Goal: Task Accomplishment & Management: Use online tool/utility

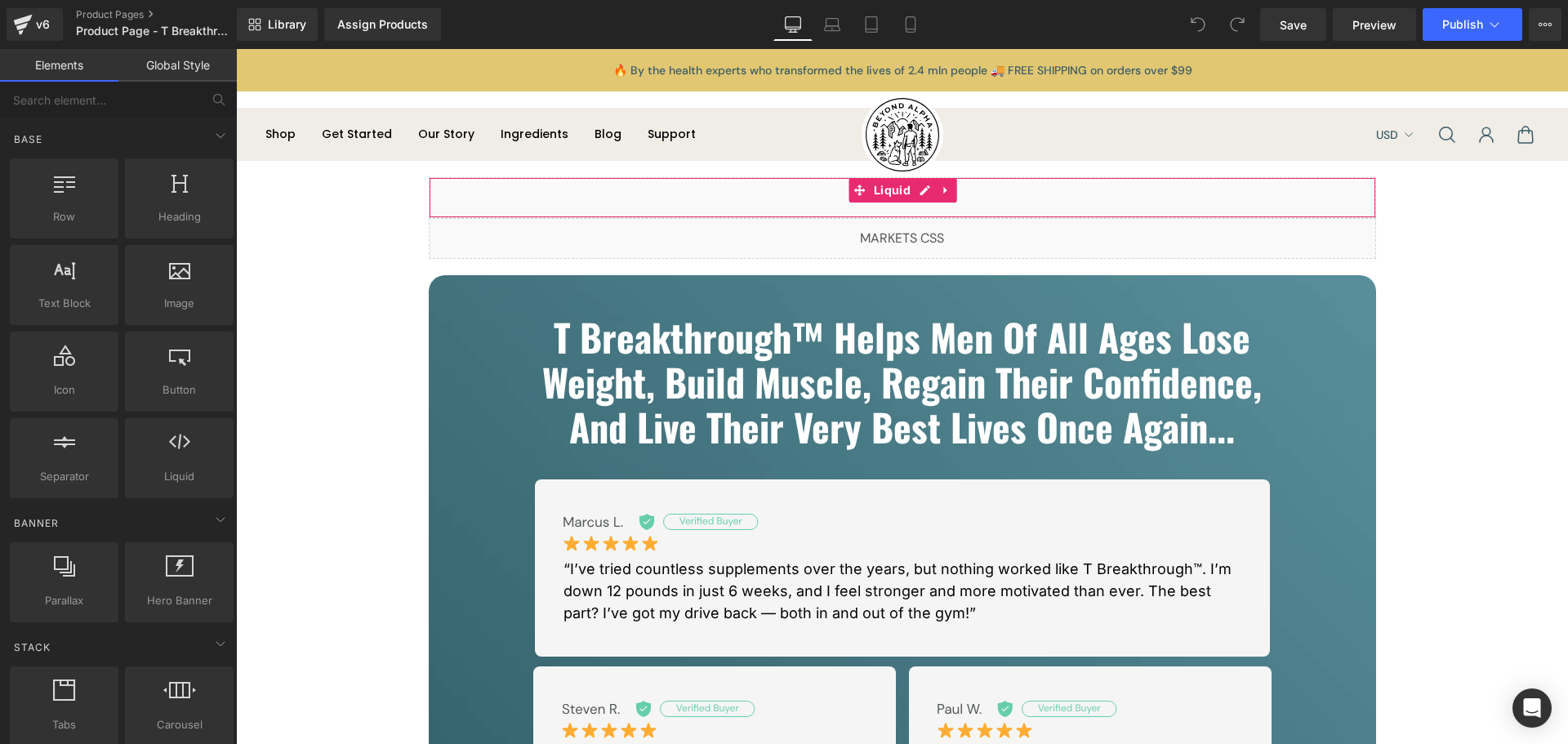
click at [914, 187] on div "Liquid" at bounding box center [902, 198] width 948 height 41
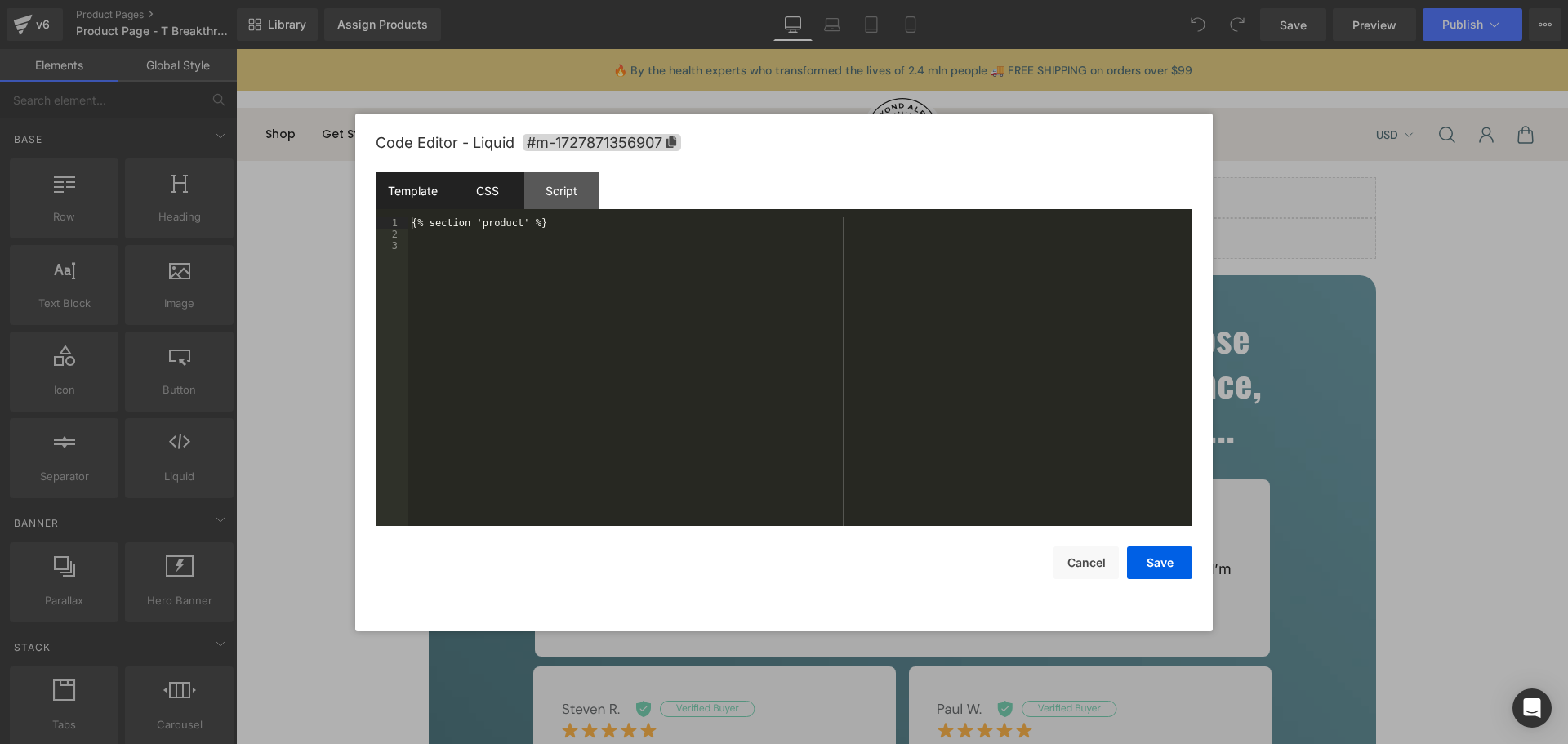
click at [503, 193] on div "CSS" at bounding box center [487, 190] width 74 height 37
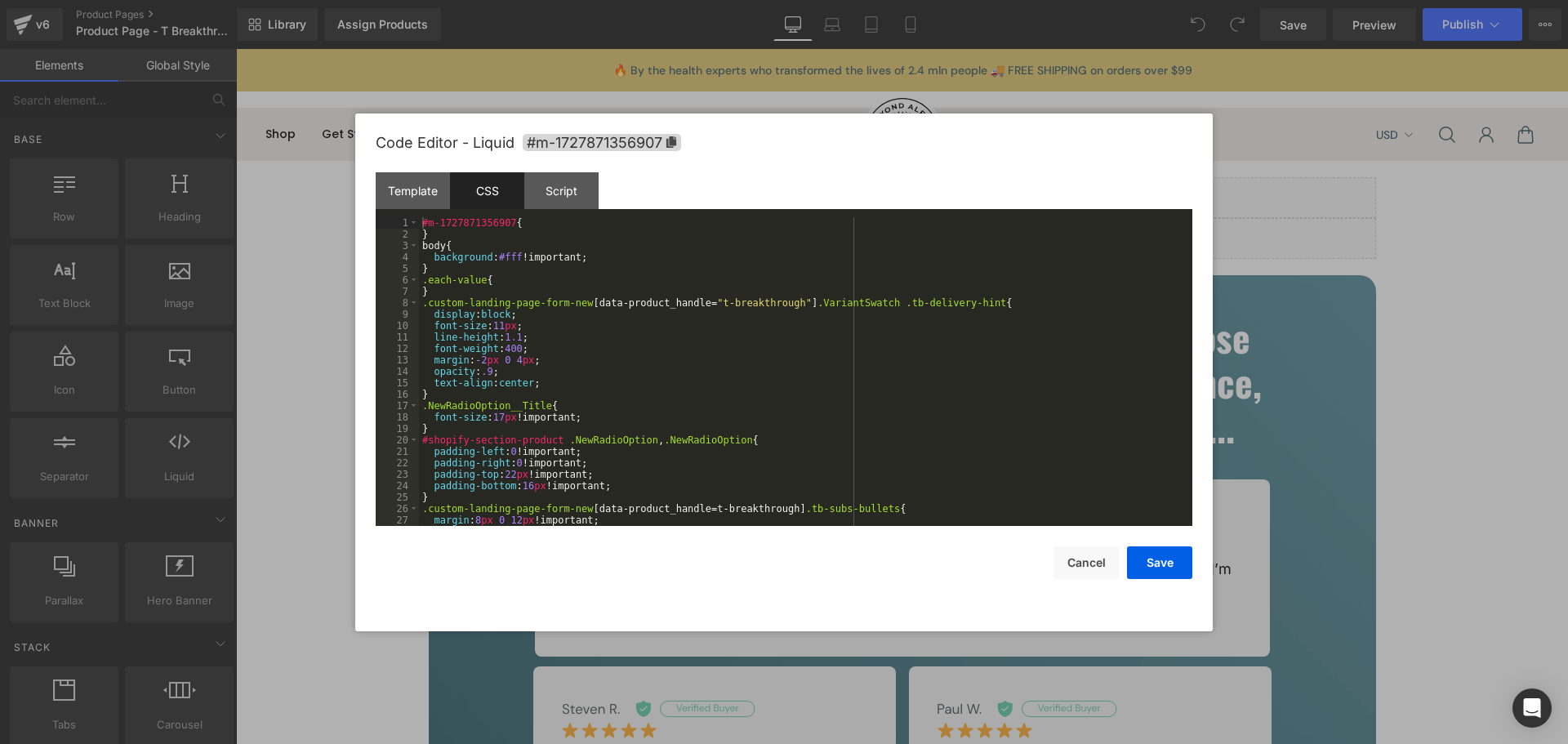
click at [770, 296] on div "#m-1727871356907 { } body { background : #fff !important; } .each-value { } .cu…" at bounding box center [803, 383] width 767 height 331
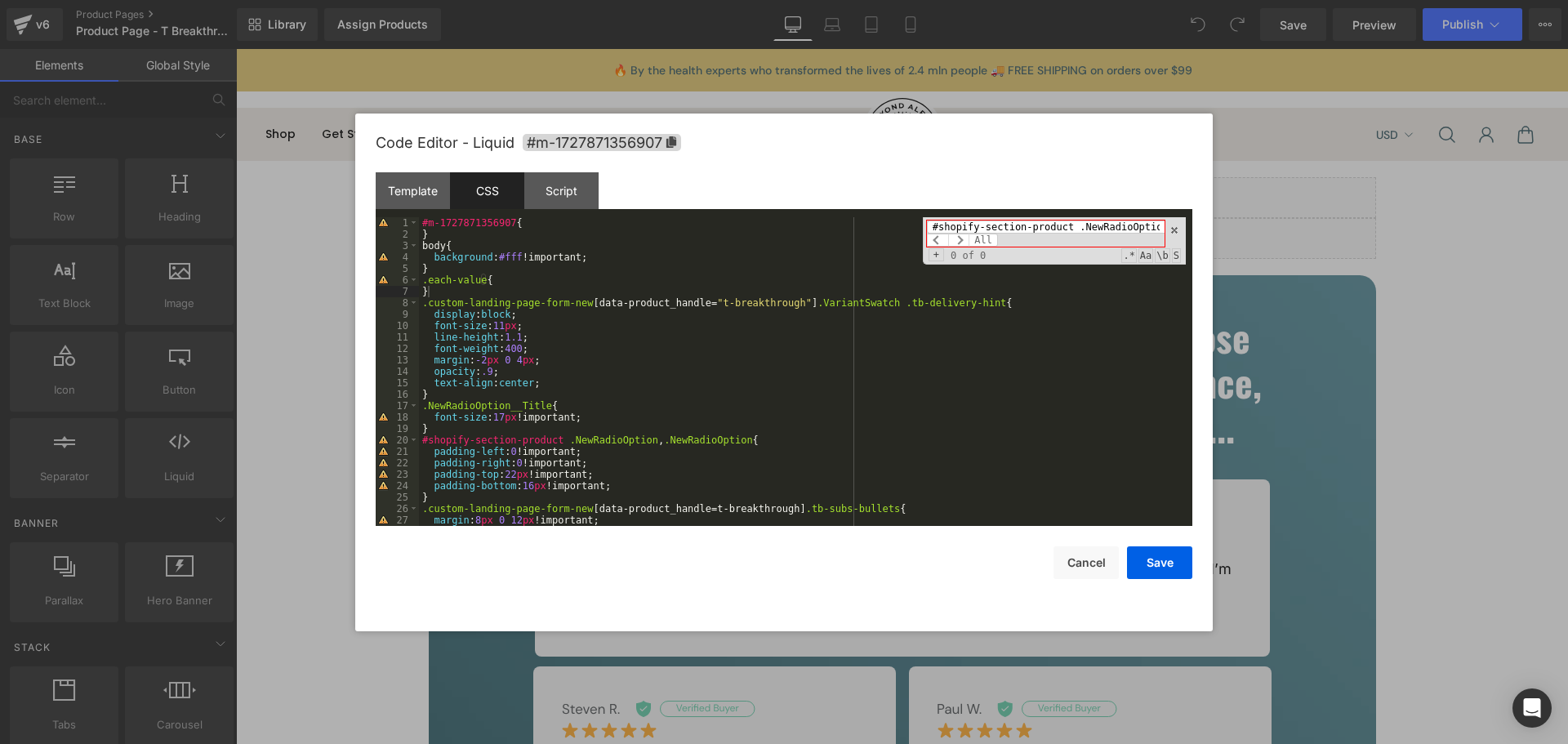
drag, startPoint x: 1076, startPoint y: 229, endPoint x: 503, endPoint y: 248, distance: 573.3
click at [503, 248] on div "#m-1727871356907 { } body { background : #fff !important; } .each-value { } .cu…" at bounding box center [803, 372] width 767 height 309
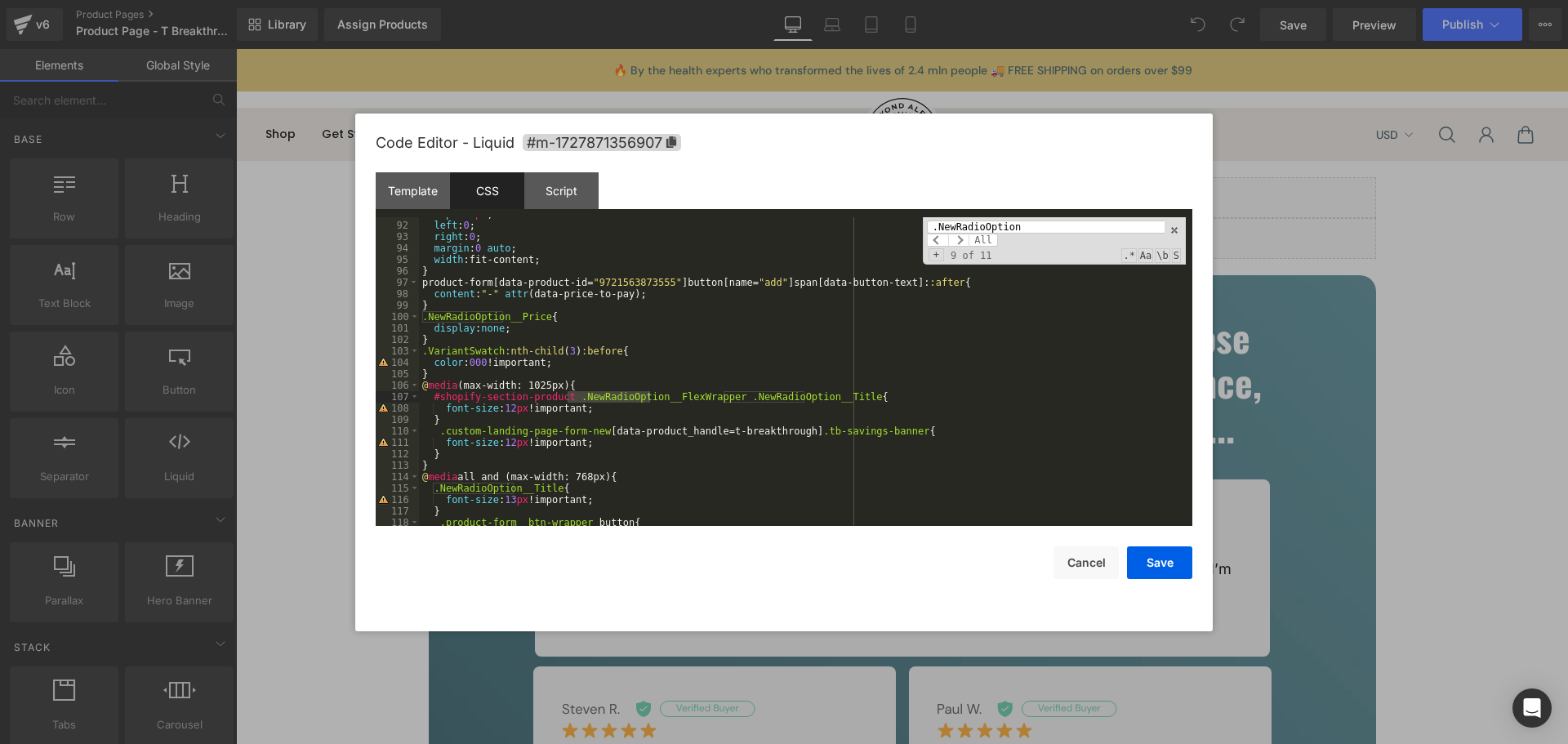
scroll to position [1109, 0]
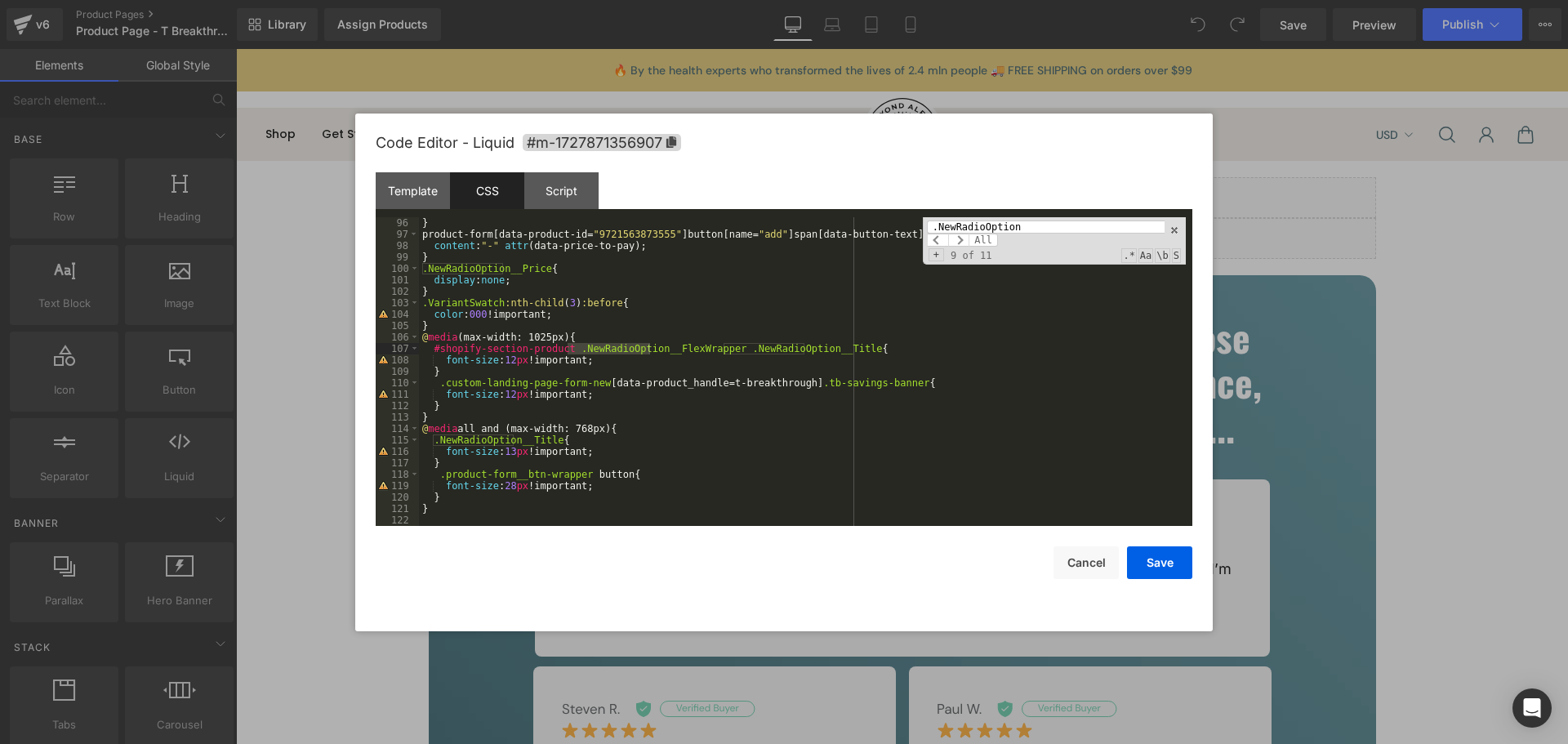
type input ".NewRadioOption"
click at [455, 511] on div "} product-form [ data-product-id = " 9721563873555 " ] button [ name = " add " …" at bounding box center [803, 383] width 767 height 331
paste textarea
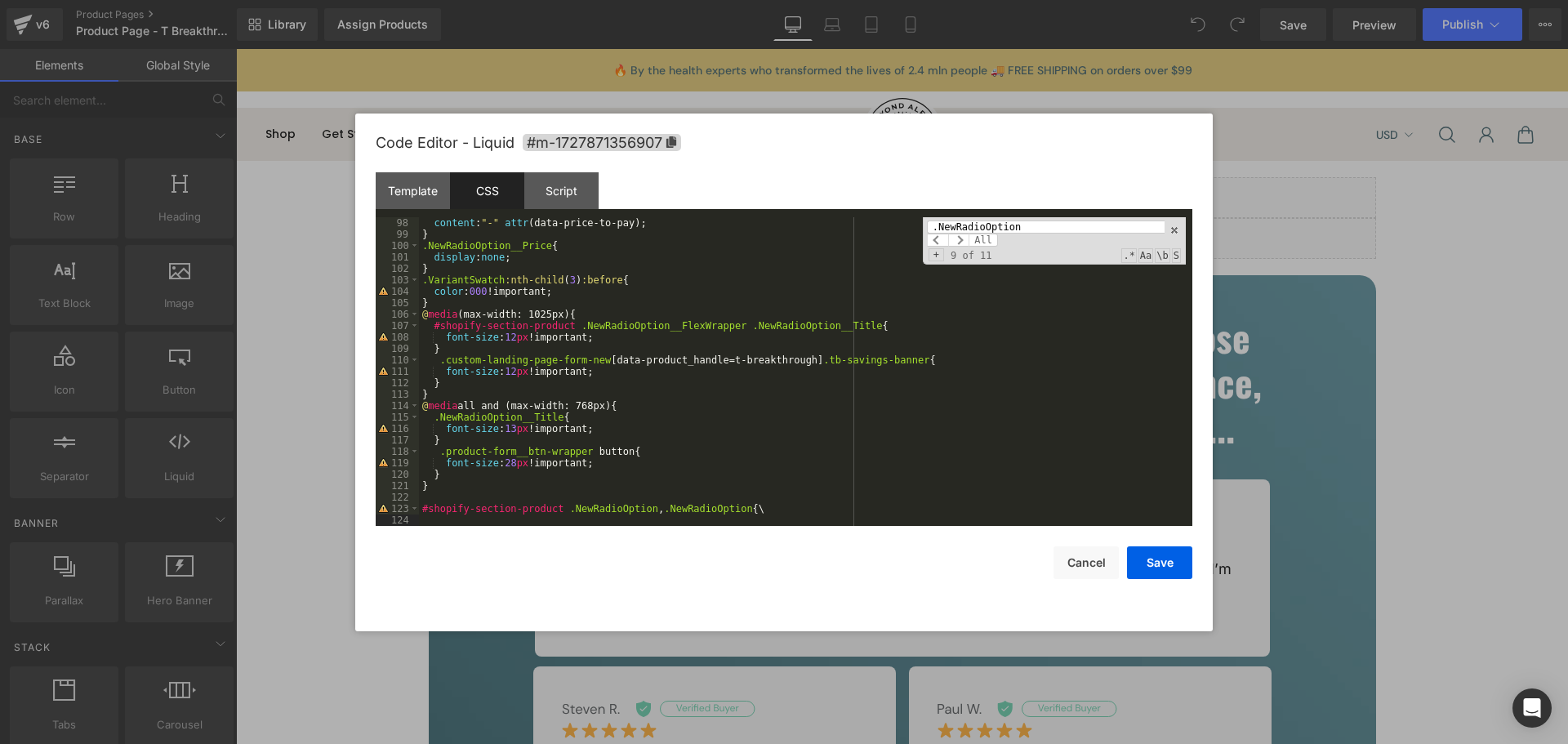
scroll to position [1155, 0]
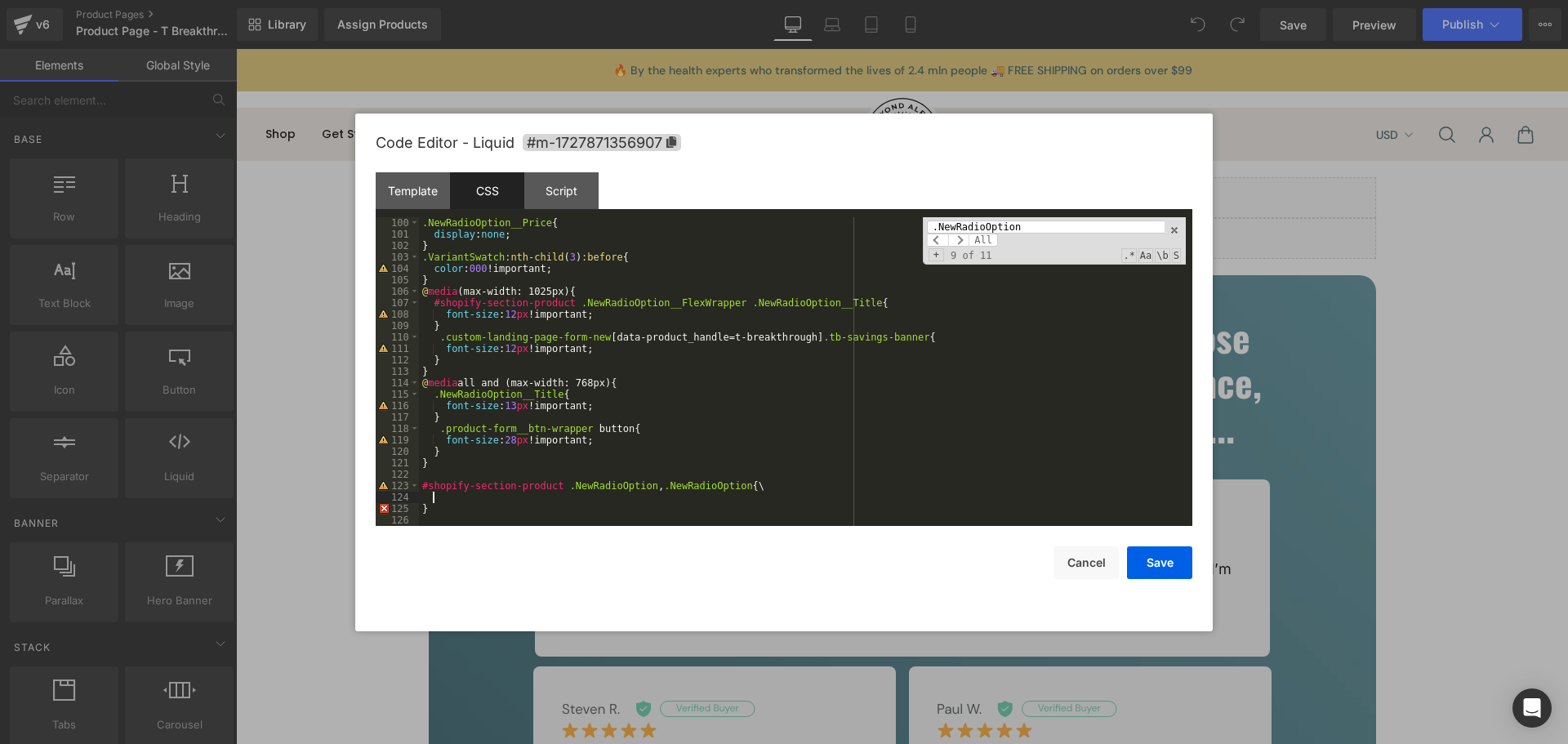
click at [768, 478] on div ".NewRadioOption__Price { display : none ; } .VariantSwatch :nth-child ( 3 ) :be…" at bounding box center [803, 383] width 767 height 331
click at [765, 493] on div ".NewRadioOption__Price { display : none ; } .VariantSwatch :nth-child ( 3 ) :be…" at bounding box center [803, 383] width 767 height 331
click at [765, 486] on div ".NewRadioOption__Price { display : none ; } .VariantSwatch :nth-child ( 3 ) :be…" at bounding box center [803, 383] width 767 height 331
drag, startPoint x: 1148, startPoint y: 559, endPoint x: 1197, endPoint y: 54, distance: 507.4
click at [1148, 559] on button "Save" at bounding box center [1159, 563] width 65 height 33
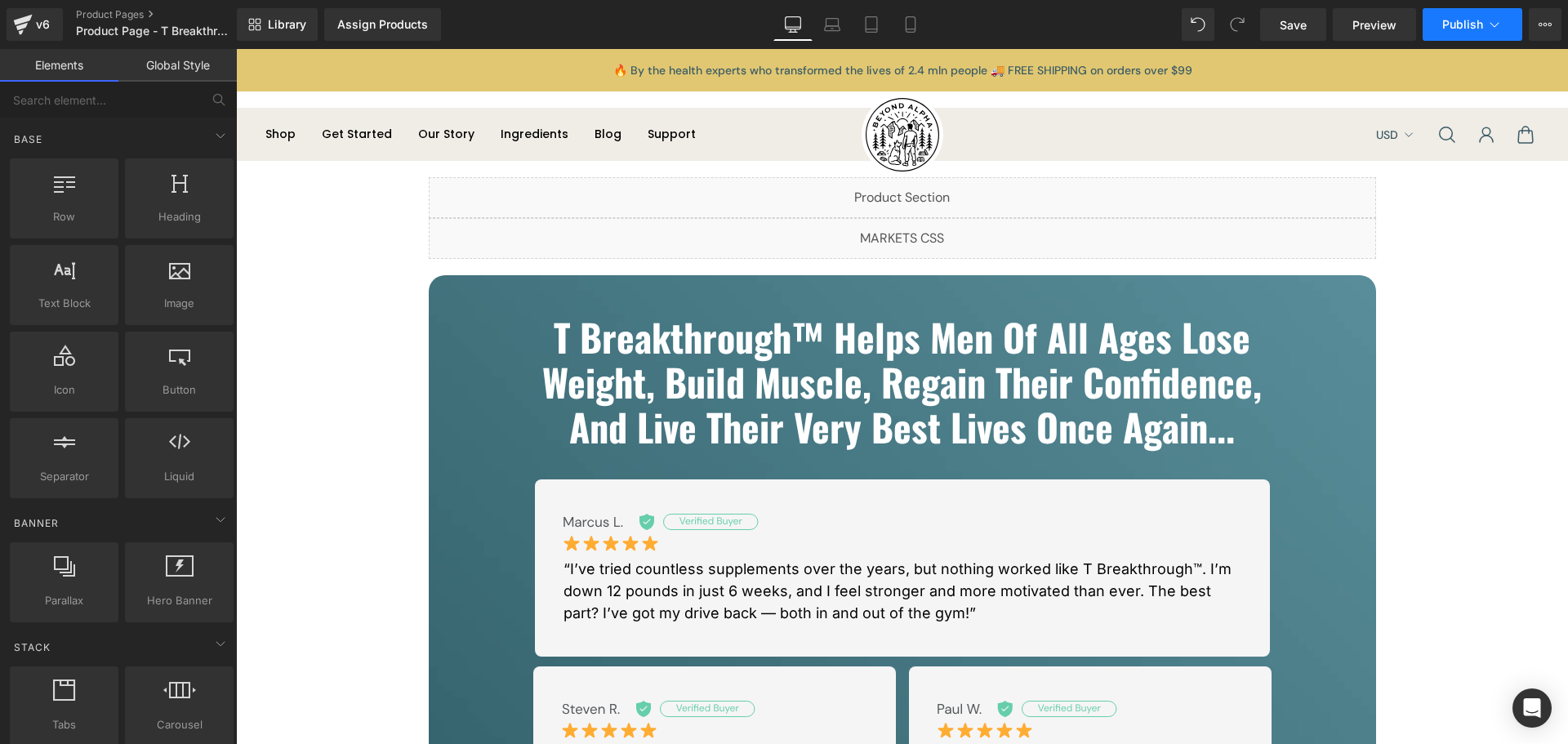
click at [1460, 26] on span "Publish" at bounding box center [1463, 25] width 41 height 13
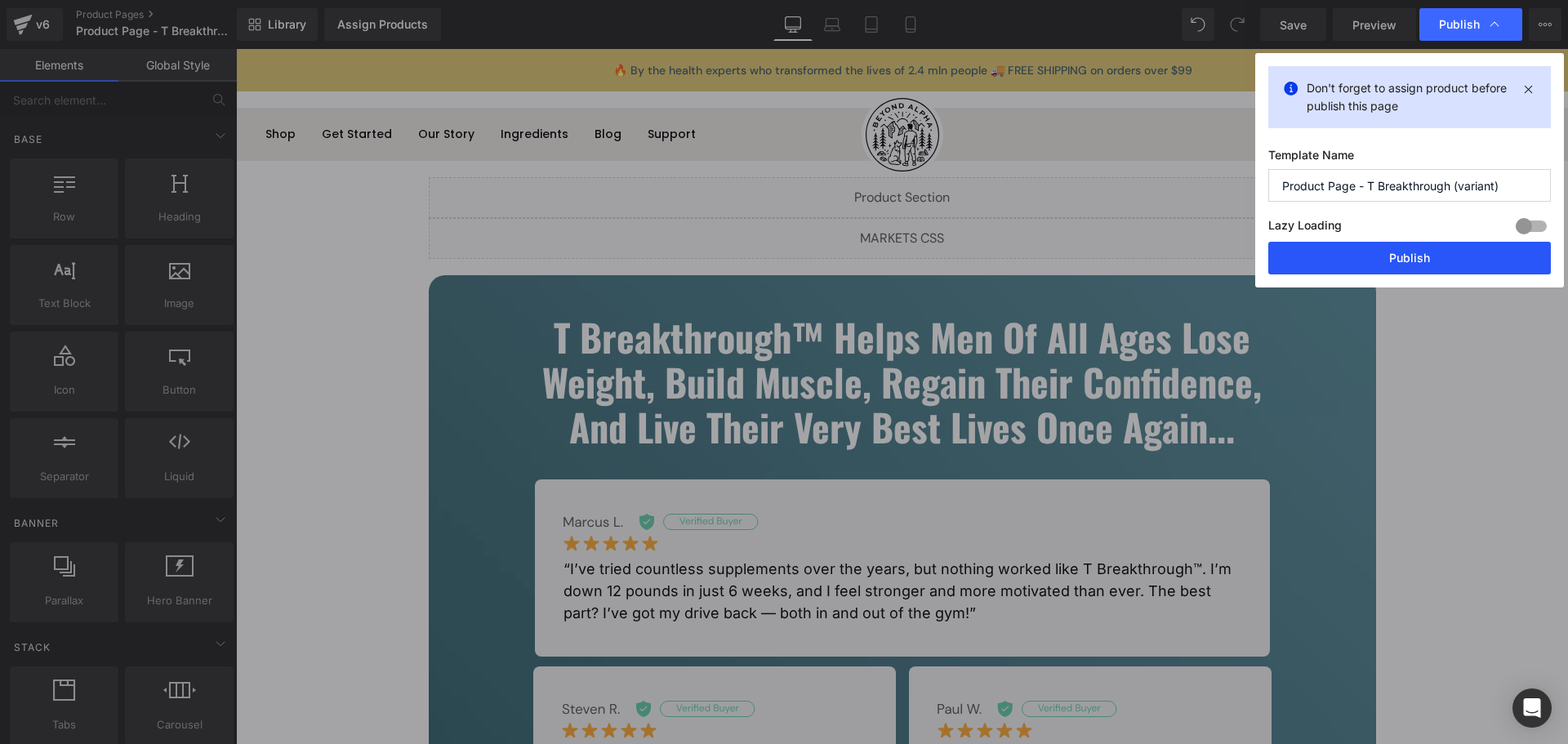
click at [1463, 266] on button "Publish" at bounding box center [1410, 258] width 283 height 33
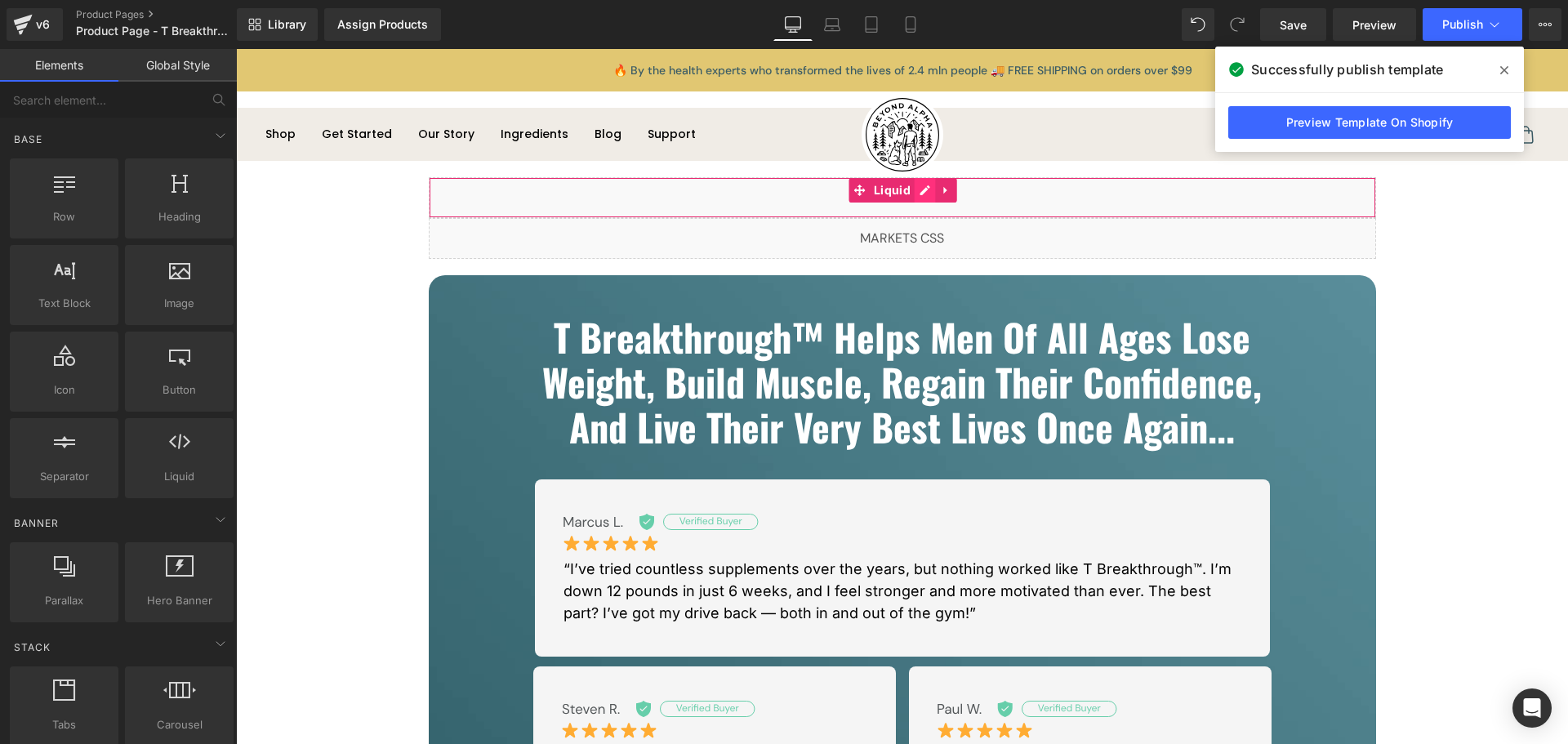
click at [925, 186] on div "Liquid" at bounding box center [902, 198] width 948 height 41
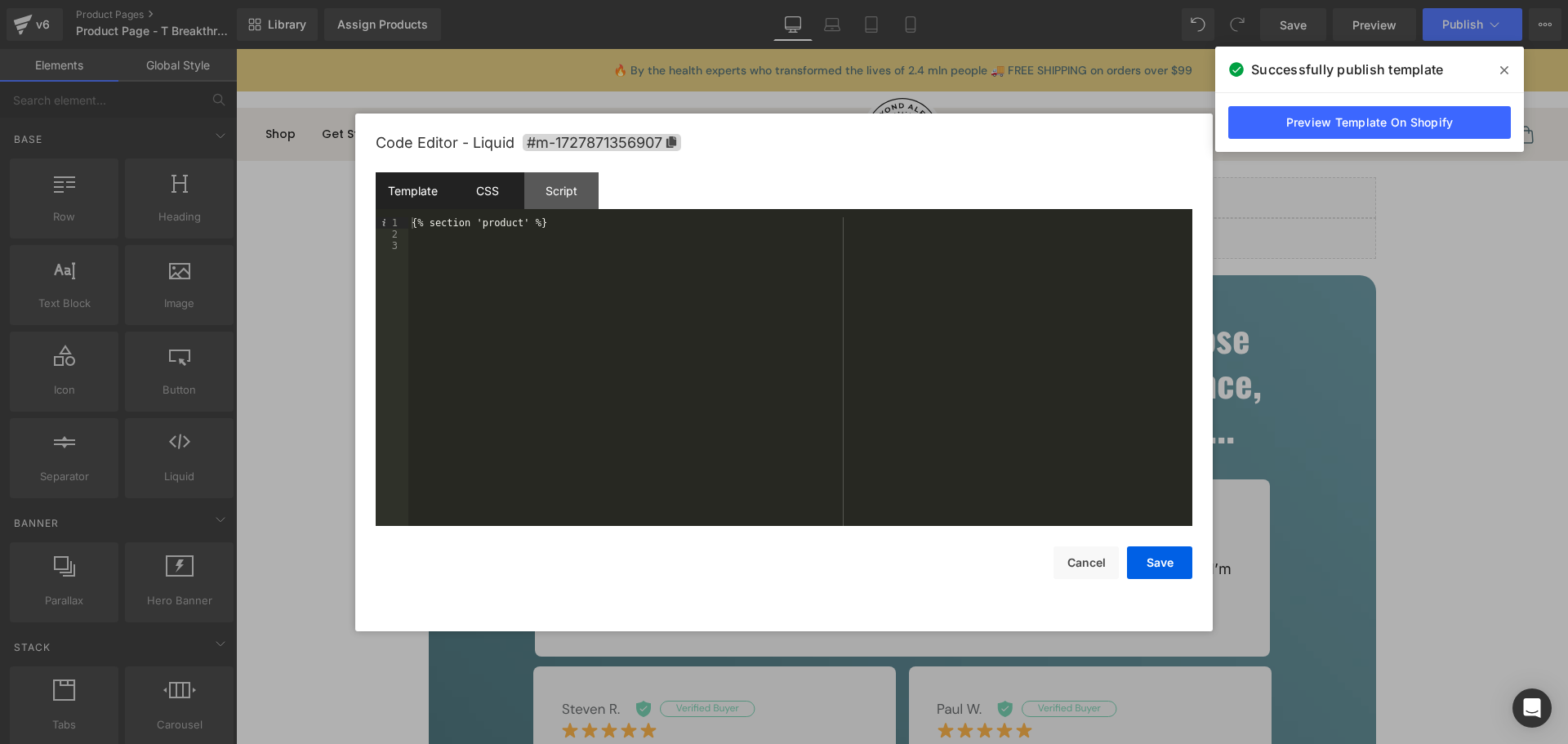
click at [489, 195] on div "CSS" at bounding box center [487, 190] width 74 height 37
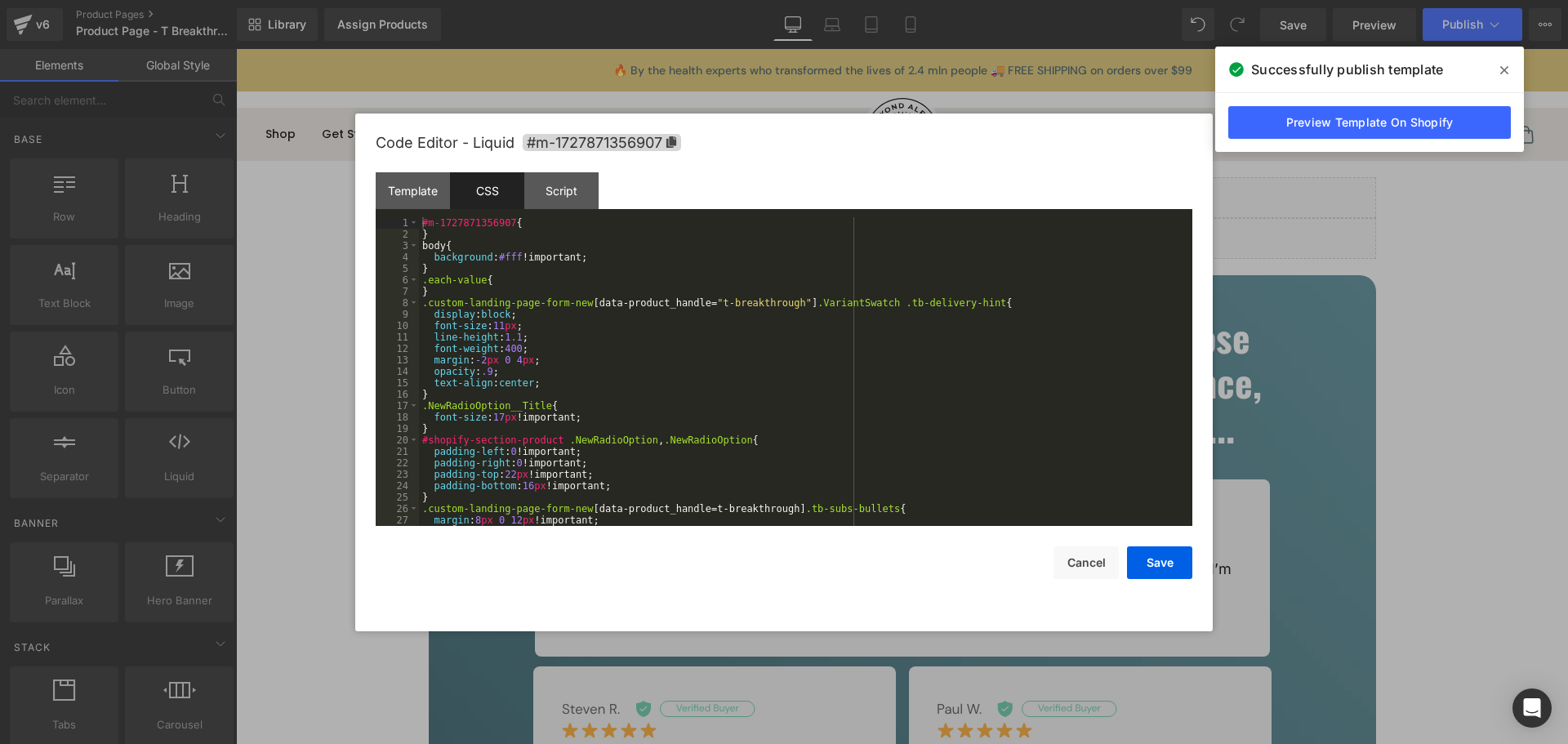
click at [751, 282] on div "#m-1727871356907 { } body { background : #fff !important; } .each-value { } .cu…" at bounding box center [803, 383] width 767 height 331
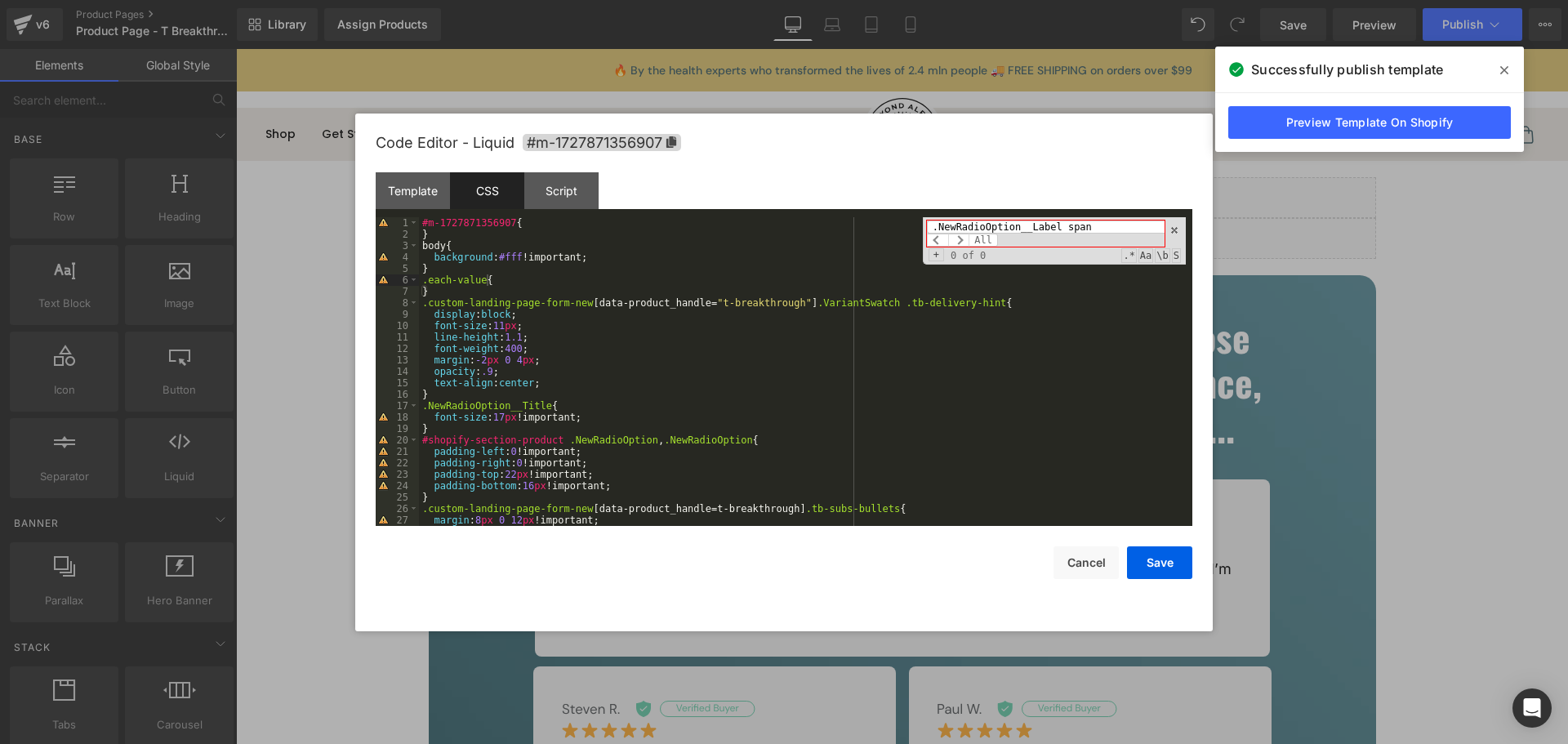
drag, startPoint x: 1055, startPoint y: 227, endPoint x: 308, endPoint y: 311, distance: 751.7
click at [308, 311] on body "You are previewing how the will restyle your page. You can not edit Elements in…" at bounding box center [784, 372] width 1568 height 744
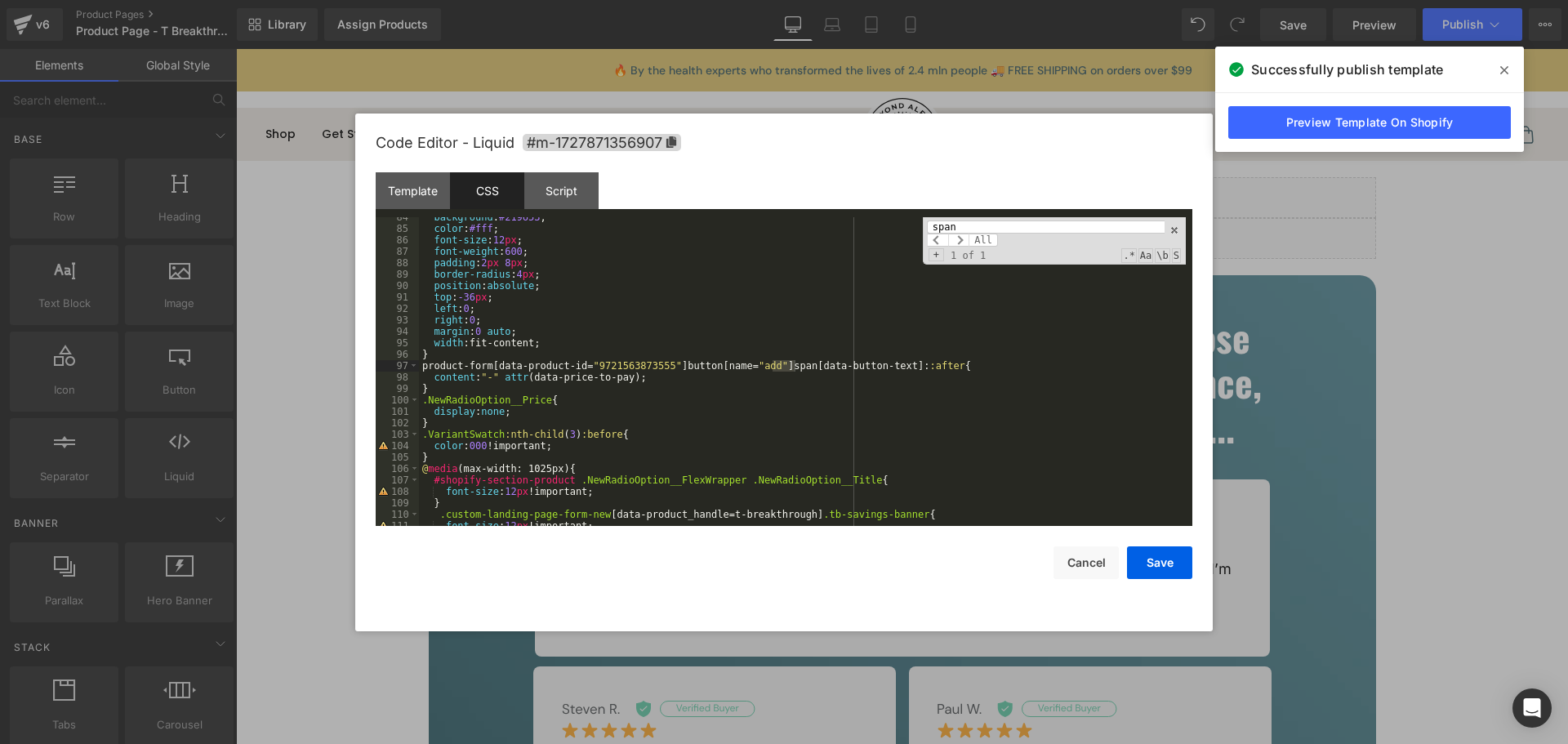
scroll to position [1144, 0]
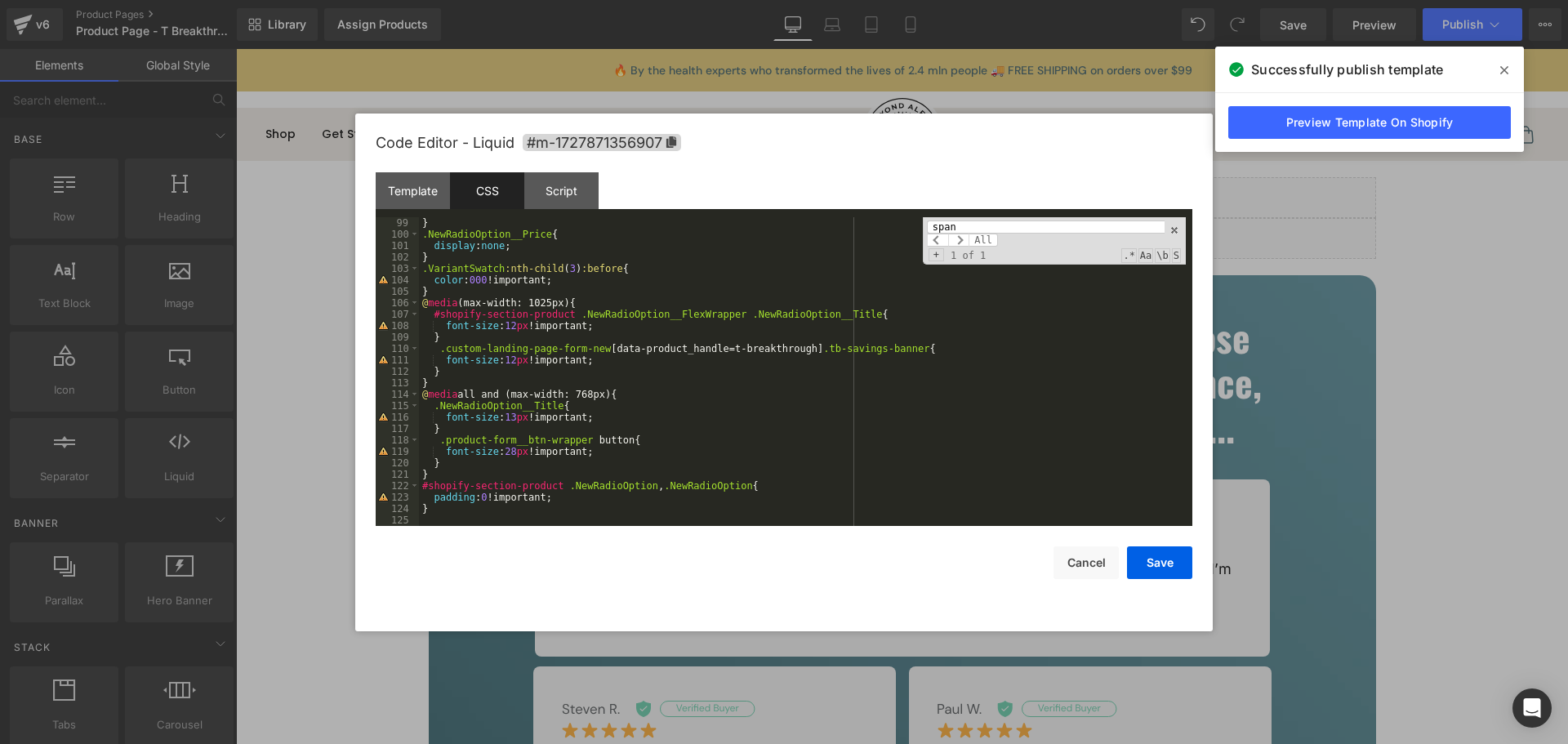
type input "span"
click at [466, 520] on div "} .NewRadioOption__Price { display : none ; } .VariantSwatch :nth-child ( 3 ) :…" at bounding box center [803, 383] width 767 height 331
paste textarea
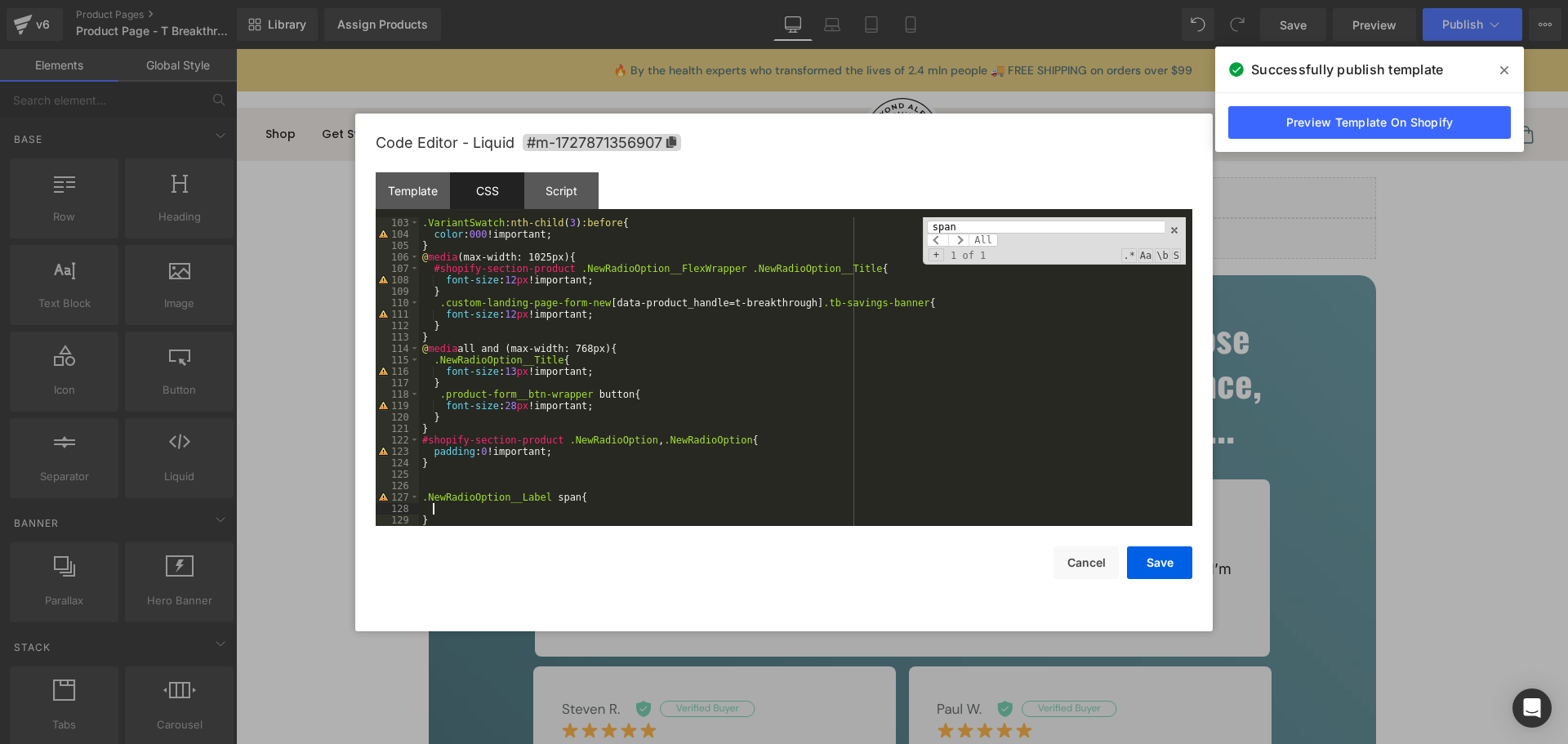
scroll to position [1189, 0]
click at [1066, 222] on input "span" at bounding box center [1046, 227] width 237 height 13
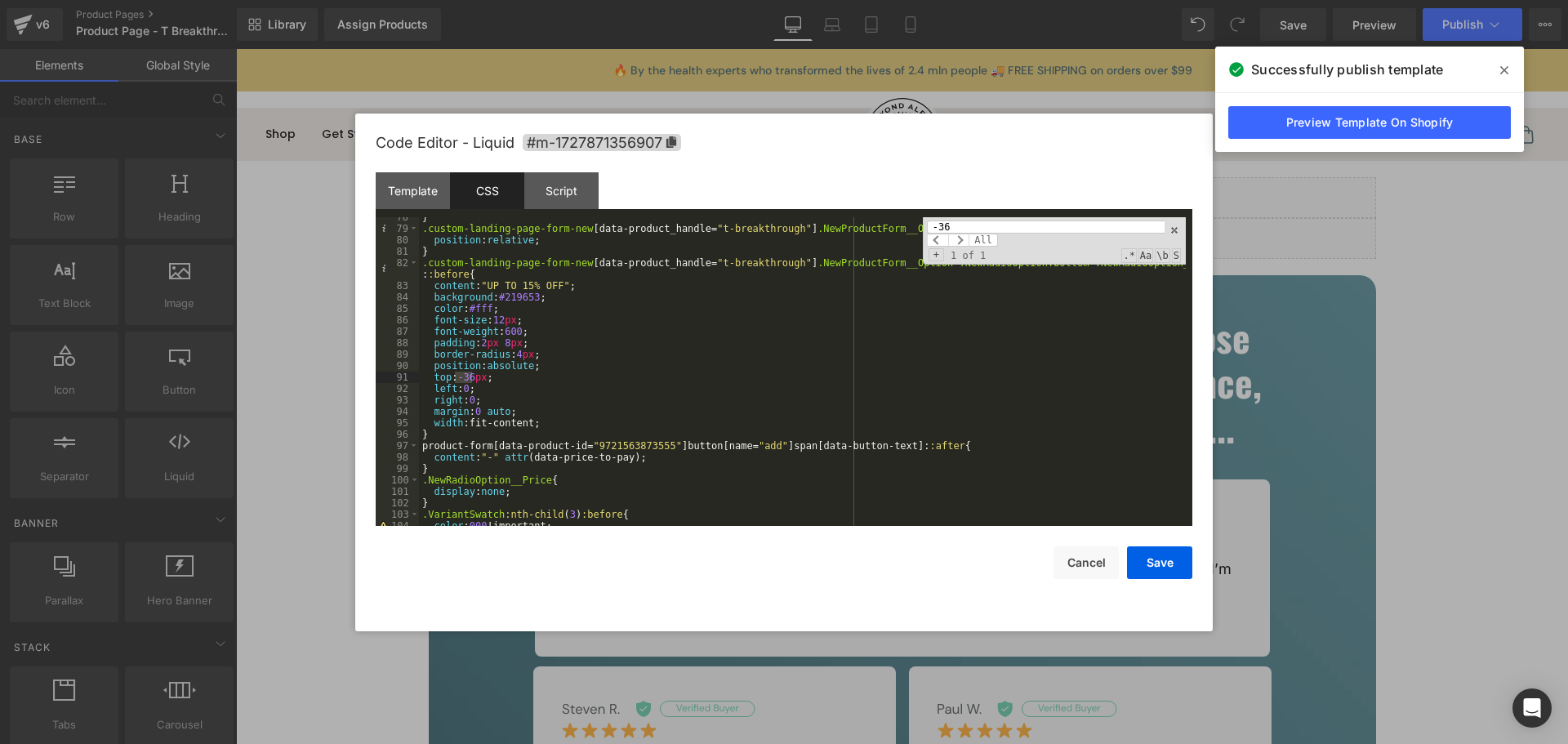
type input "-36"
click at [457, 380] on div "} .custom-landing-page-form-new [ data-product_handle = " t-breakthrough " ] .N…" at bounding box center [803, 372] width 767 height 309
click at [612, 370] on div "} .custom-landing-page-form-new [ data-product_handle = " t-breakthrough " ] .N…" at bounding box center [803, 377] width 767 height 331
click at [1093, 222] on input "-36" at bounding box center [1046, 227] width 237 height 13
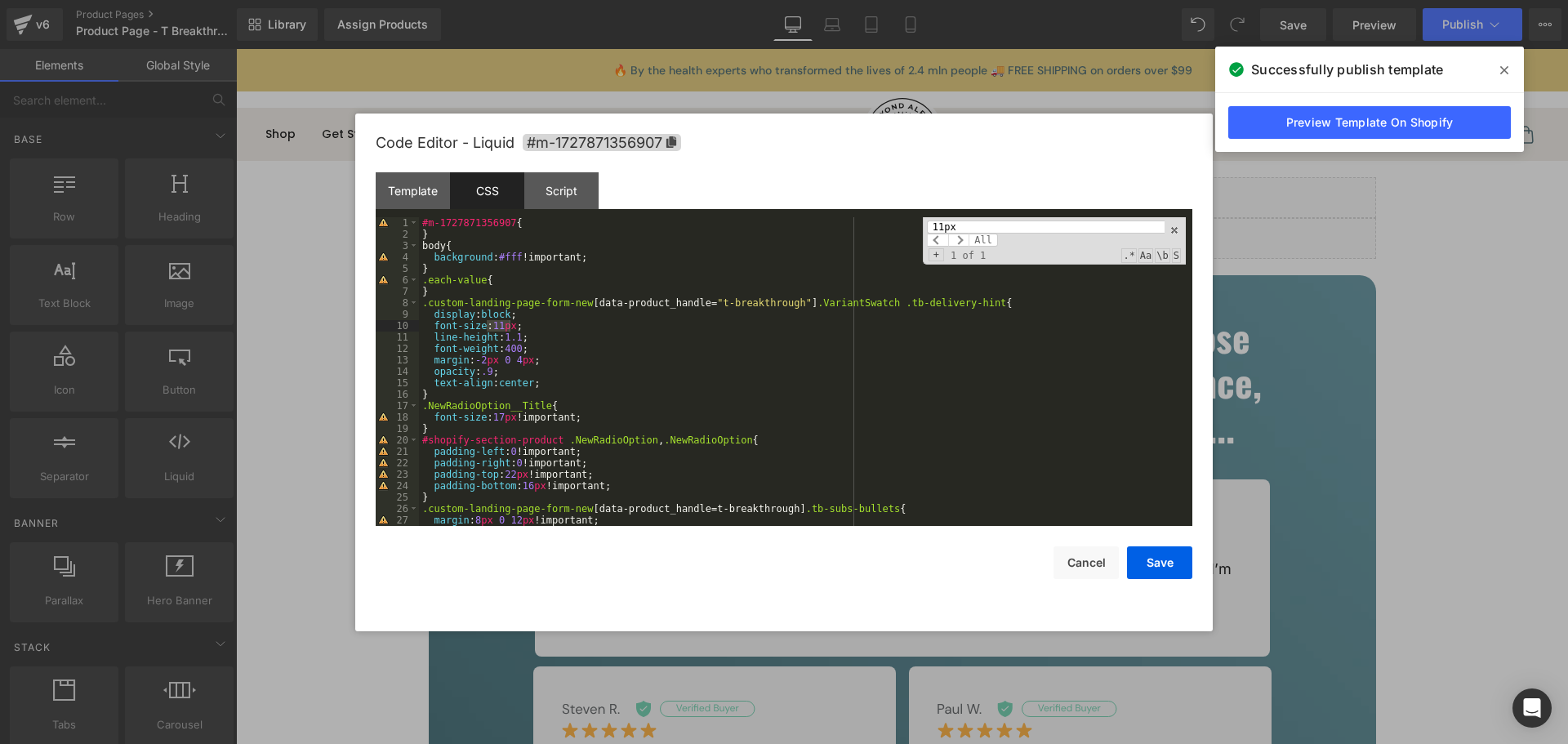
type input "11px"
click at [494, 328] on div "#m-1727871356907 { } body { background : #fff !important; } .each-value { } .cu…" at bounding box center [803, 372] width 767 height 309
click at [1174, 550] on button "Save" at bounding box center [1159, 563] width 65 height 33
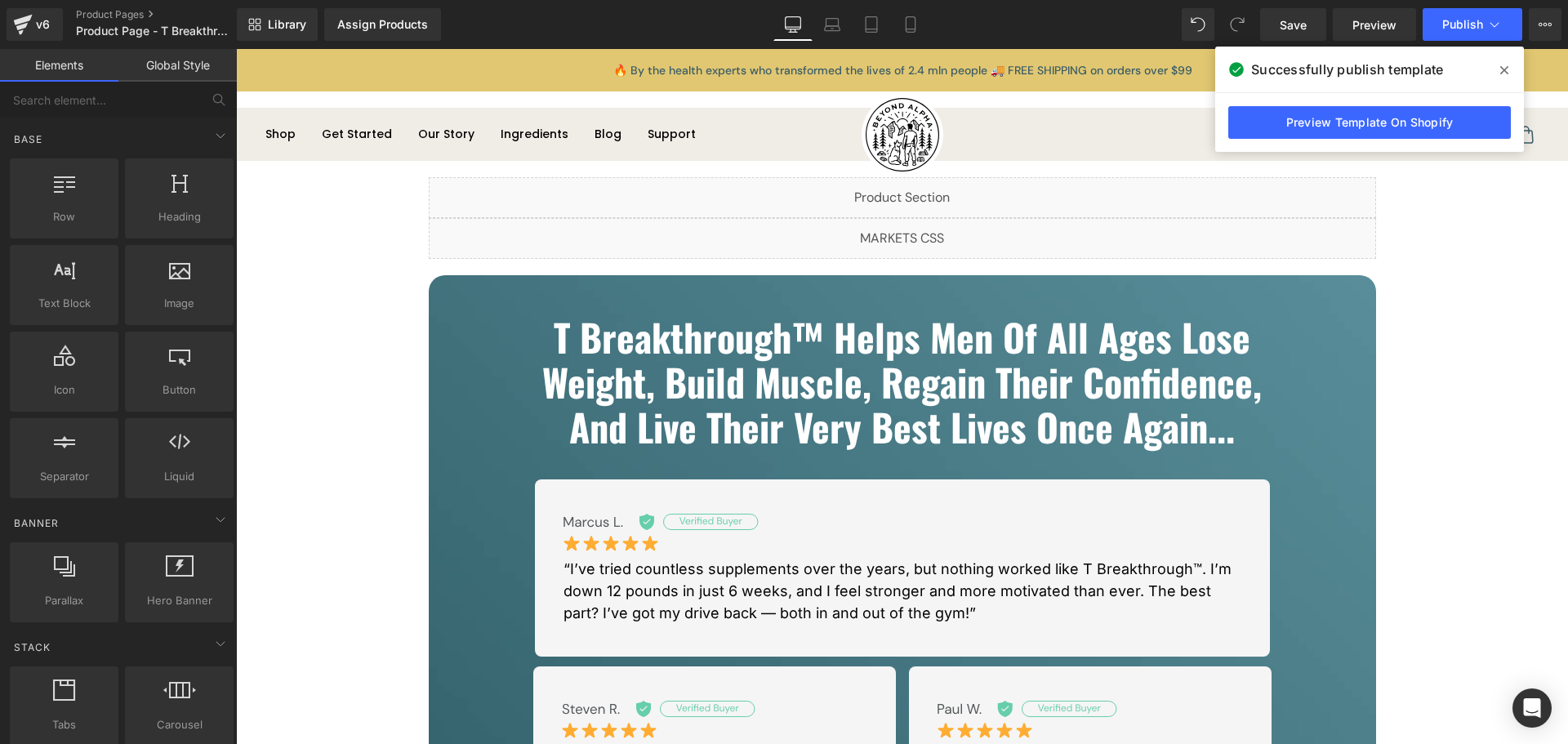
click at [1508, 73] on icon at bounding box center [1505, 70] width 8 height 8
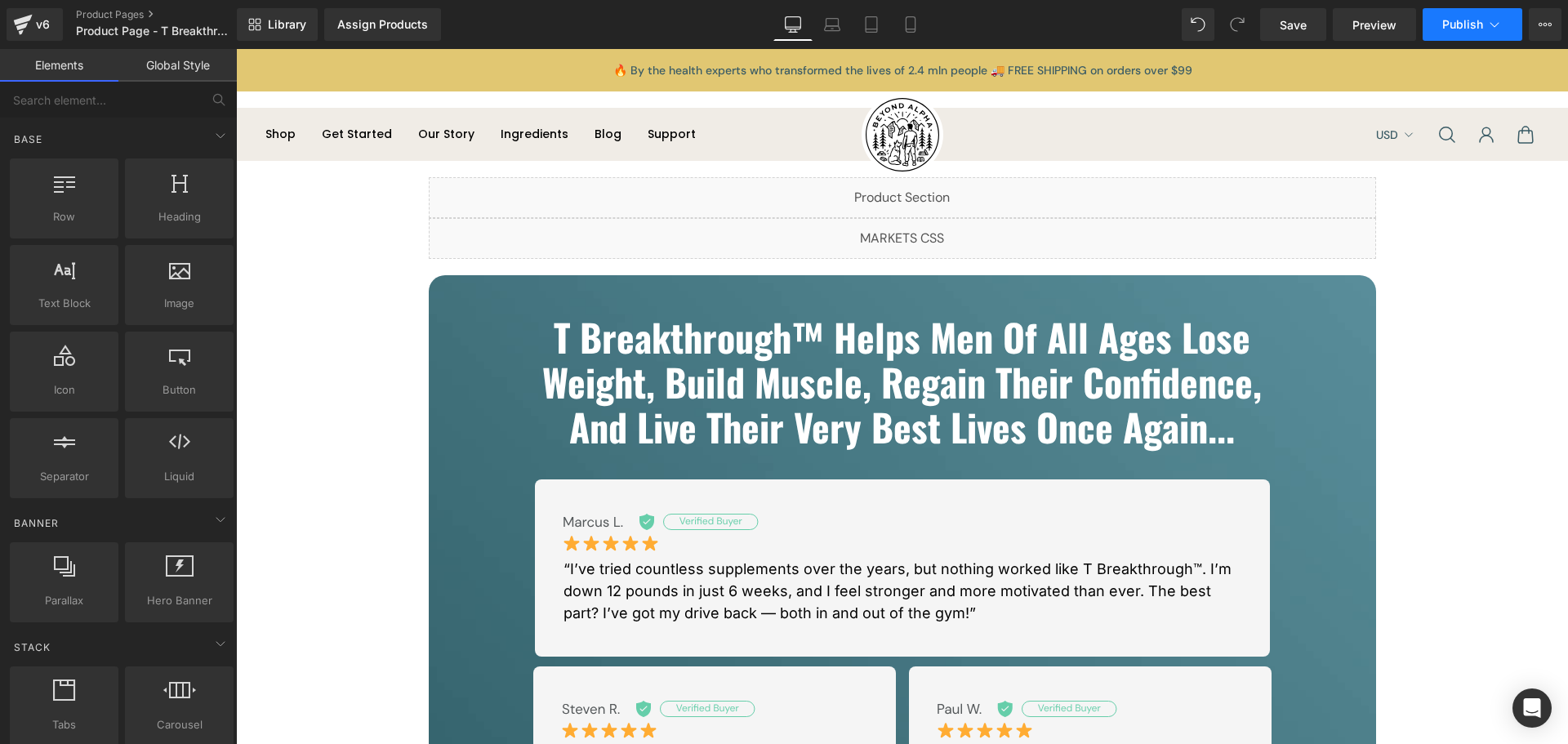
click at [1466, 24] on span "Publish" at bounding box center [1463, 25] width 41 height 13
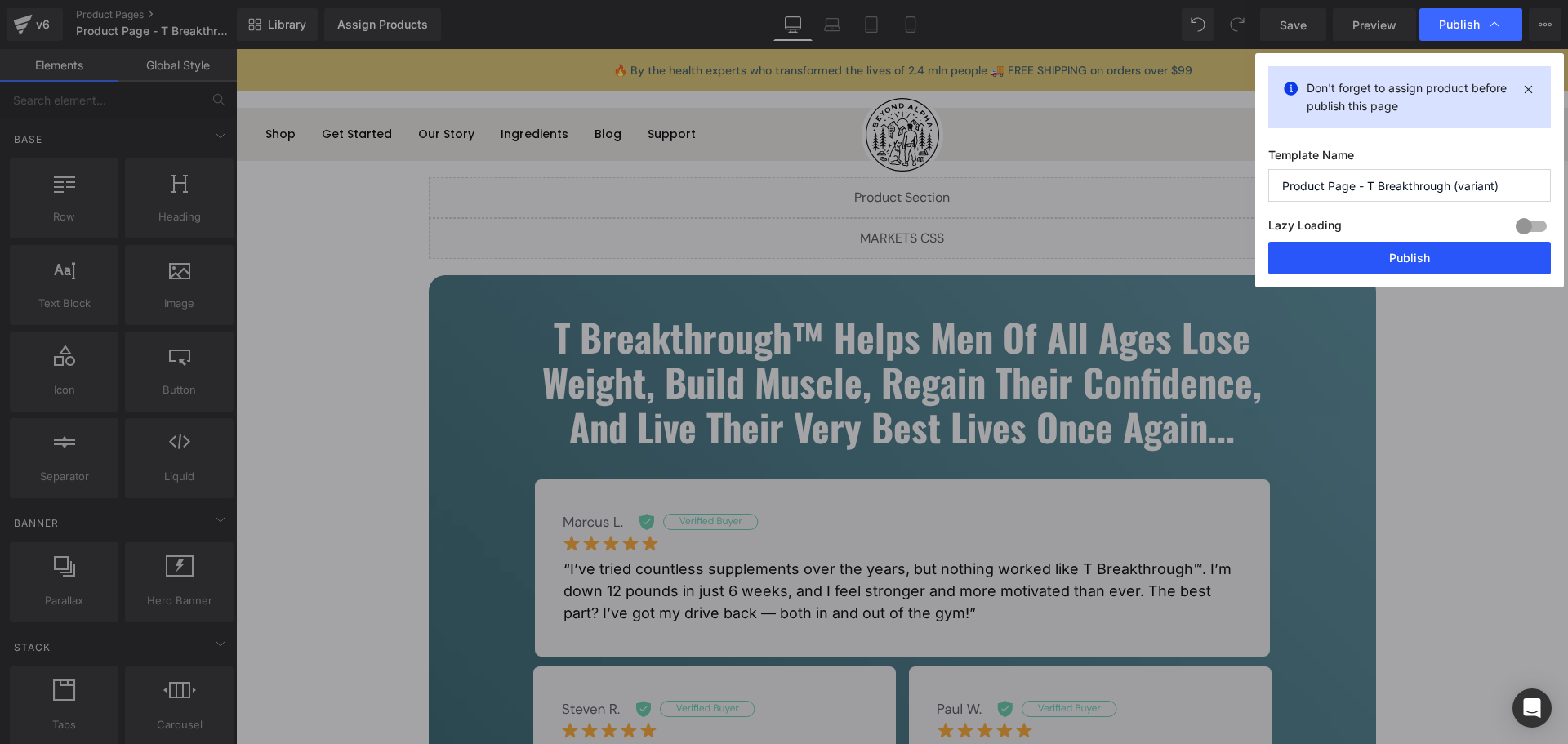
click at [1408, 256] on button "Publish" at bounding box center [1410, 258] width 283 height 33
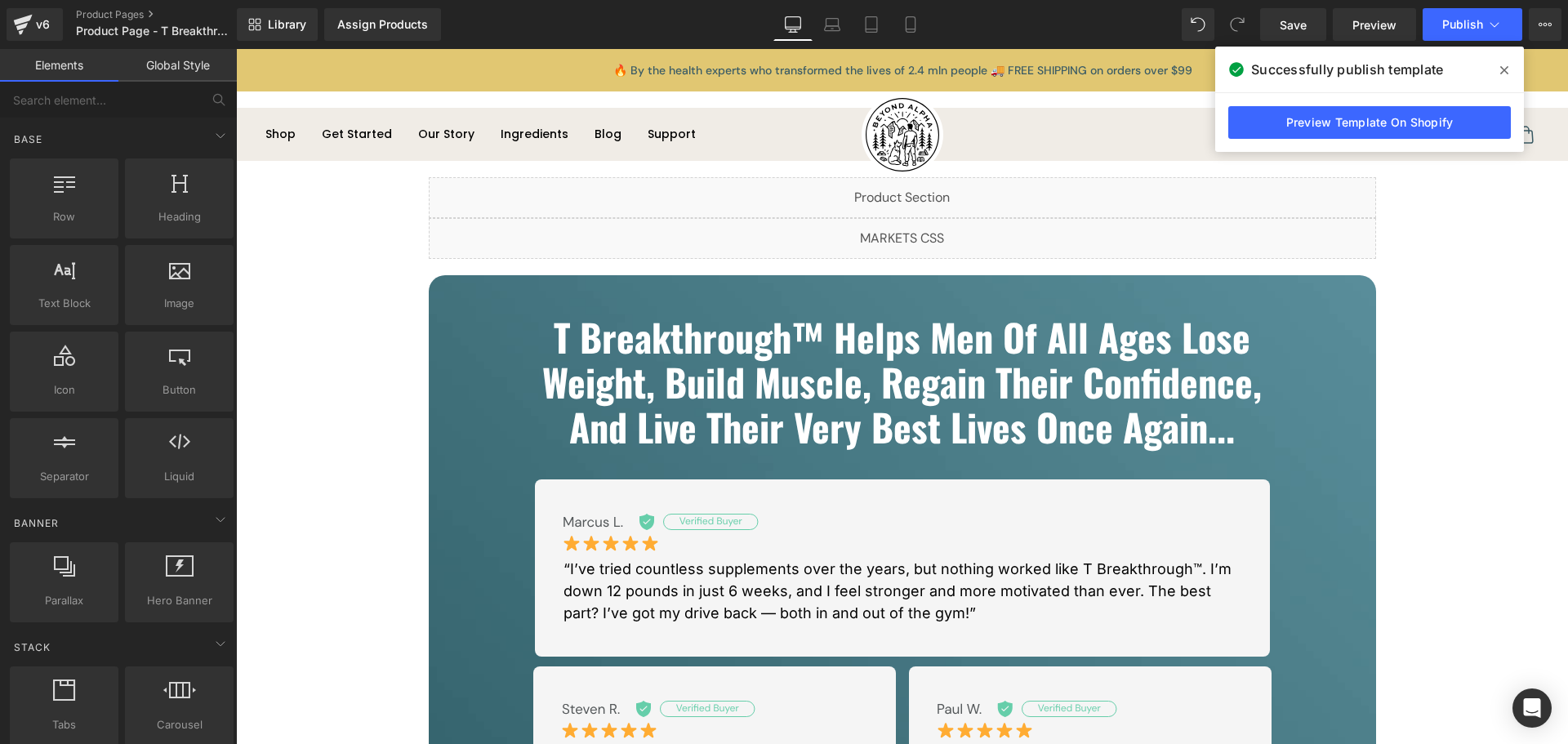
click at [1502, 70] on icon at bounding box center [1505, 70] width 8 height 13
